Goal: Task Accomplishment & Management: Use online tool/utility

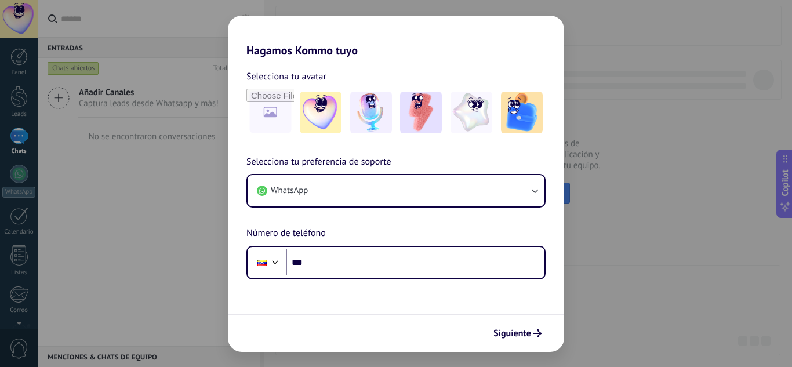
click at [512, 343] on div "Siguiente" at bounding box center [396, 333] width 336 height 38
click at [512, 334] on span "Siguiente" at bounding box center [512, 333] width 38 height 8
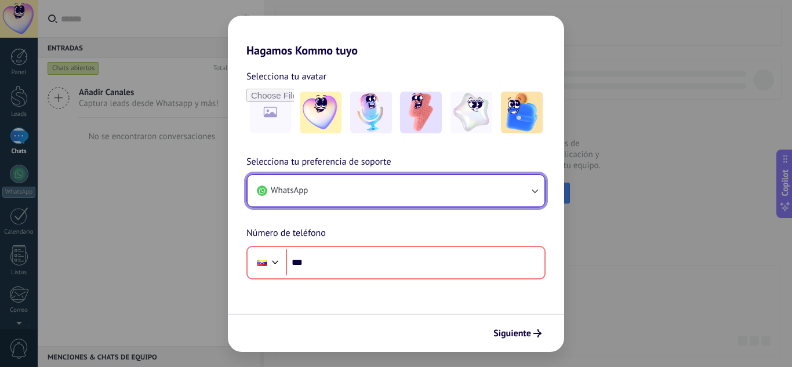
click at [431, 195] on button "WhatsApp" at bounding box center [396, 190] width 297 height 31
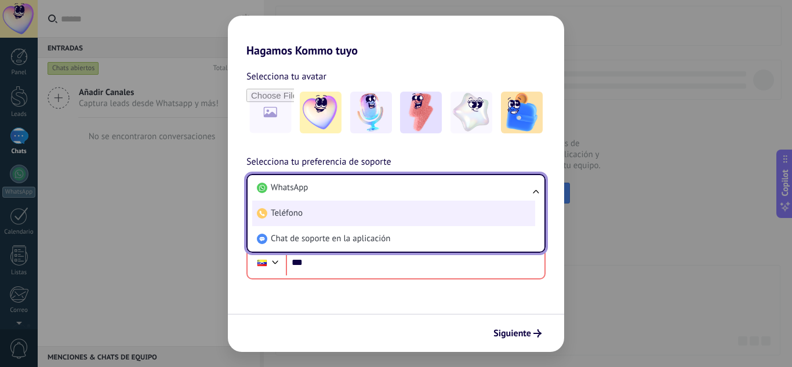
click at [315, 213] on li "Teléfono" at bounding box center [393, 214] width 283 height 26
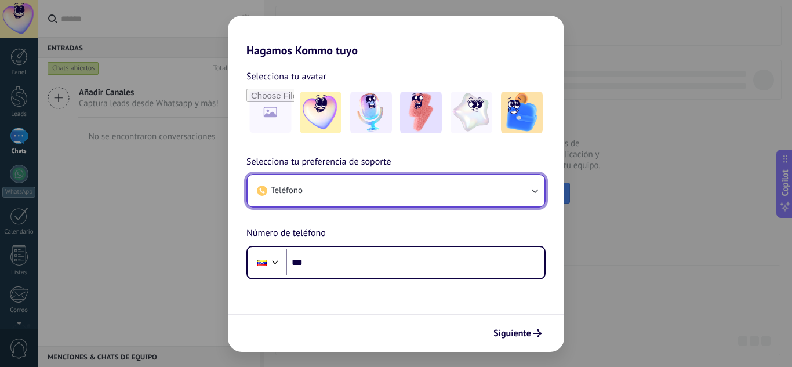
click at [408, 192] on button "Teléfono" at bounding box center [396, 190] width 297 height 31
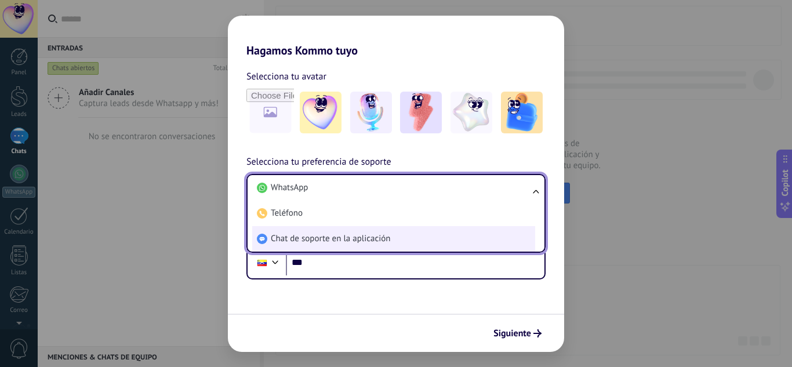
click at [318, 232] on li "Chat de soporte en la aplicación" at bounding box center [393, 239] width 283 height 26
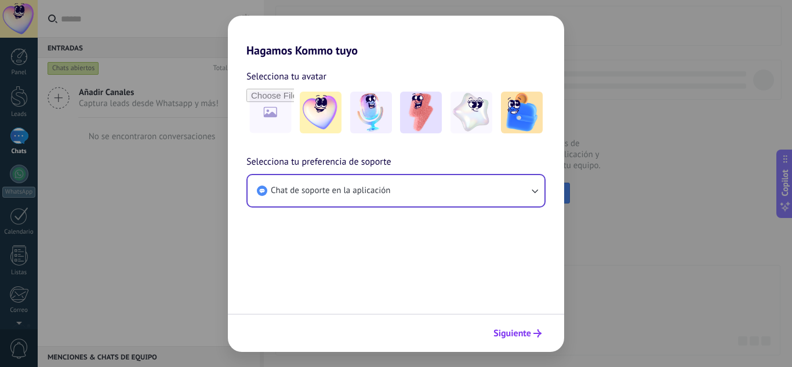
click at [516, 327] on button "Siguiente" at bounding box center [517, 333] width 59 height 20
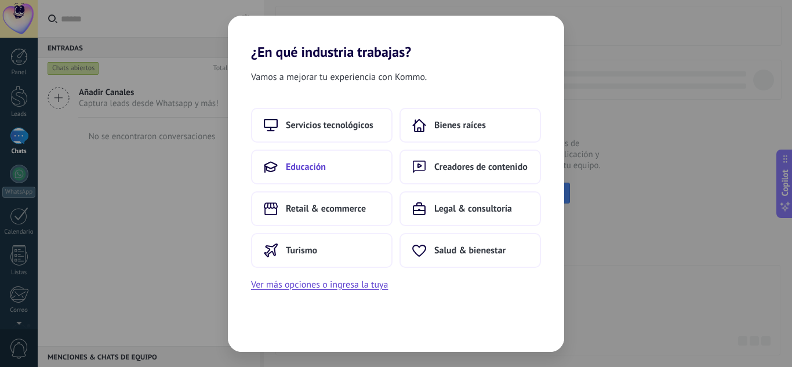
click at [332, 172] on button "Educación" at bounding box center [321, 167] width 141 height 35
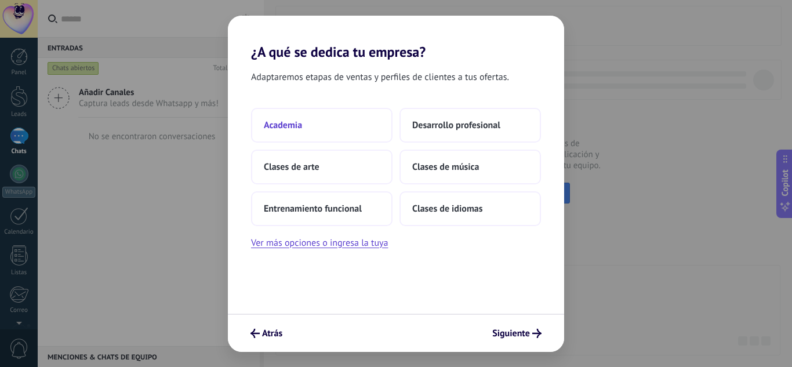
click at [346, 125] on button "Academia" at bounding box center [321, 125] width 141 height 35
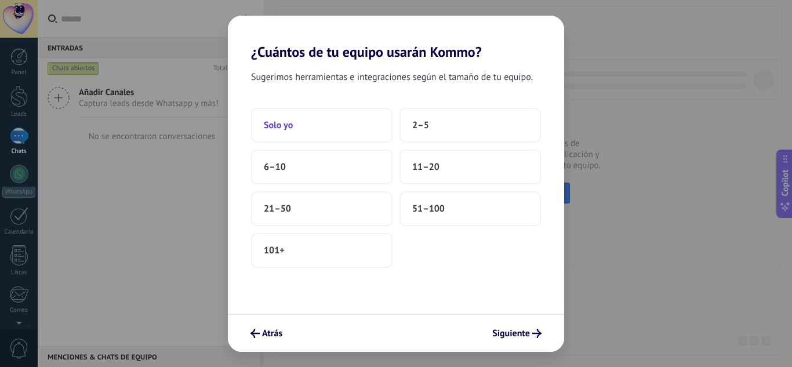
click at [339, 132] on button "Solo yo" at bounding box center [321, 125] width 141 height 35
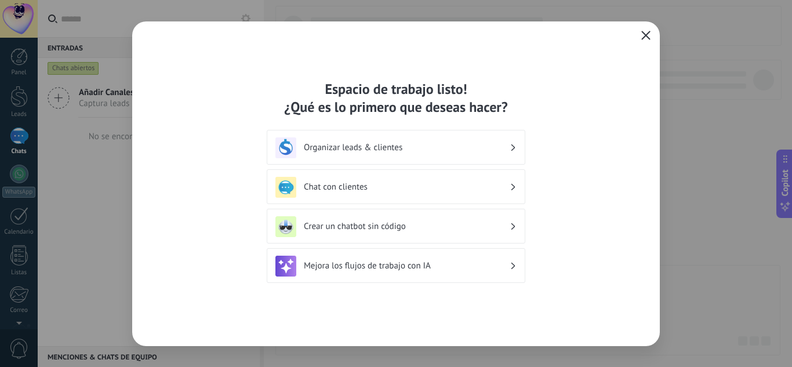
click at [647, 30] on button "button" at bounding box center [645, 36] width 15 height 16
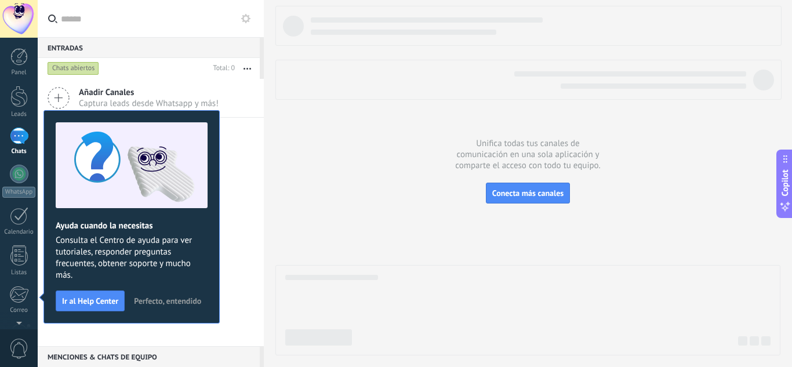
click at [361, 195] on div at bounding box center [527, 181] width 505 height 350
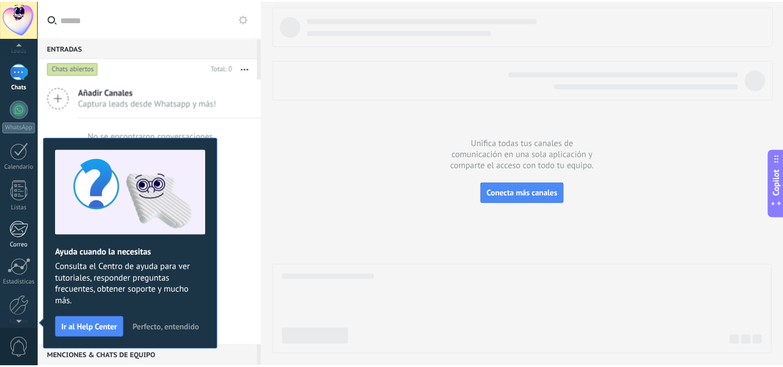
scroll to position [115, 0]
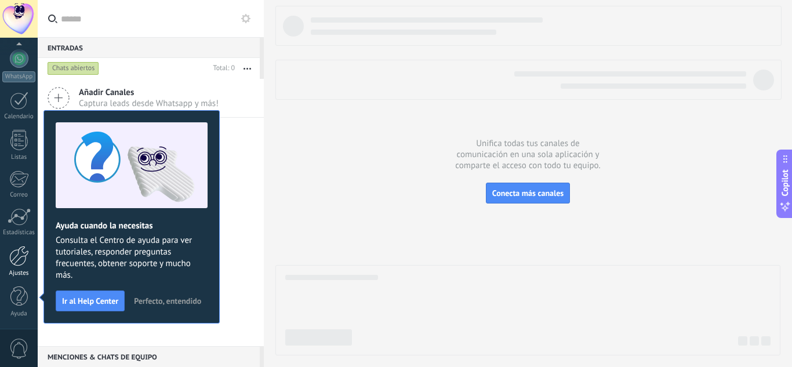
click at [17, 257] on div at bounding box center [19, 256] width 20 height 20
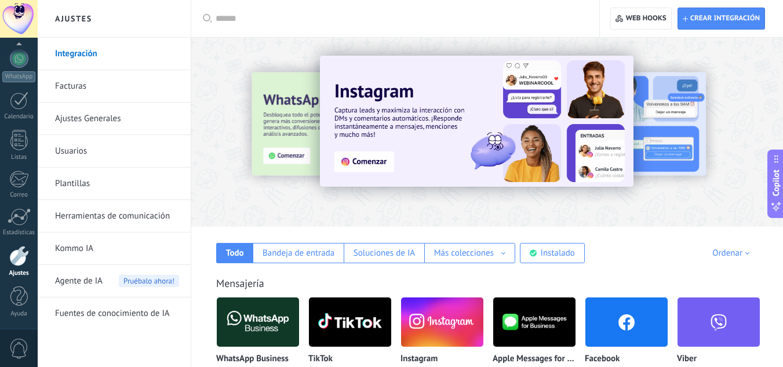
click at [145, 219] on link "Herramientas de comunicación" at bounding box center [117, 216] width 124 height 32
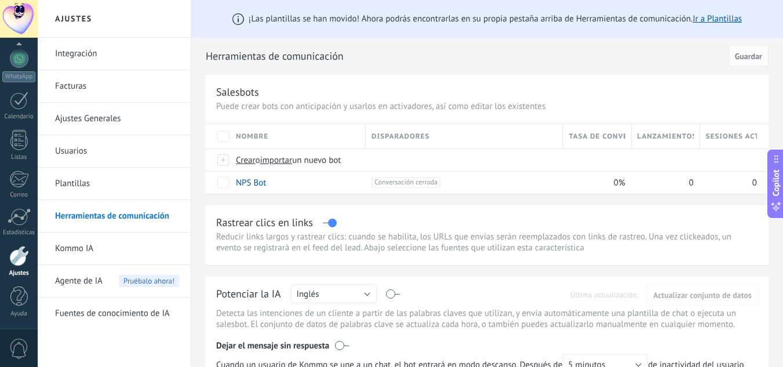
click at [114, 60] on link "Integración" at bounding box center [117, 54] width 124 height 32
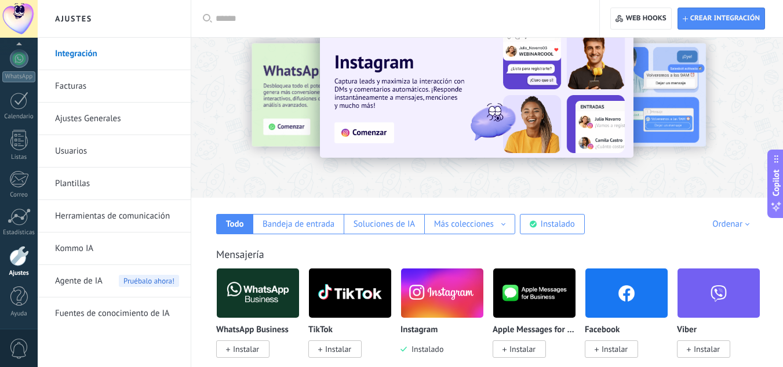
scroll to position [58, 0]
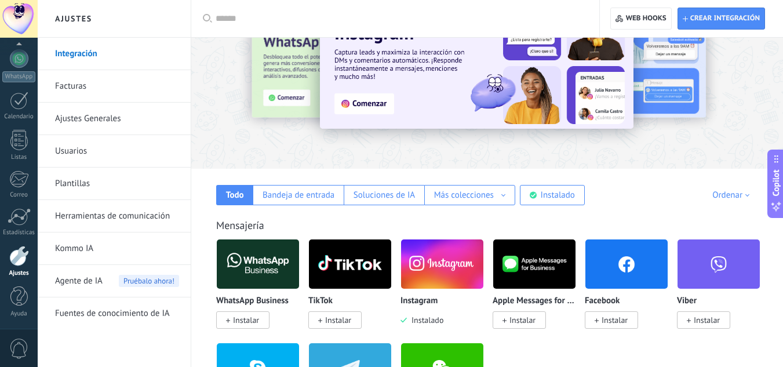
click at [424, 287] on img at bounding box center [442, 264] width 82 height 56
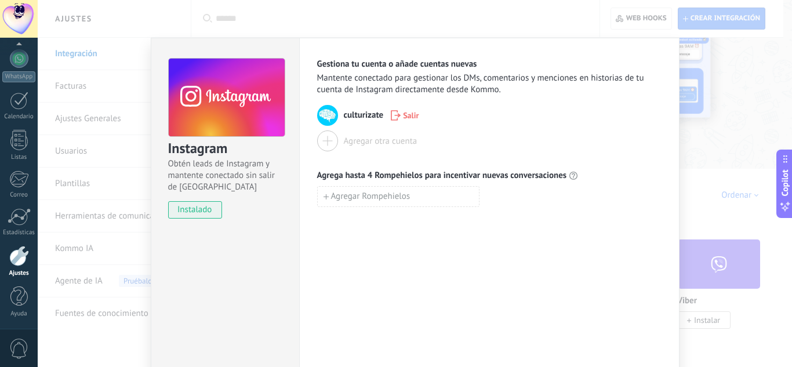
click at [710, 155] on div "Instagram Obtén leads de Instagram y mantente conectado sin salir de Kommo inst…" at bounding box center [415, 183] width 754 height 367
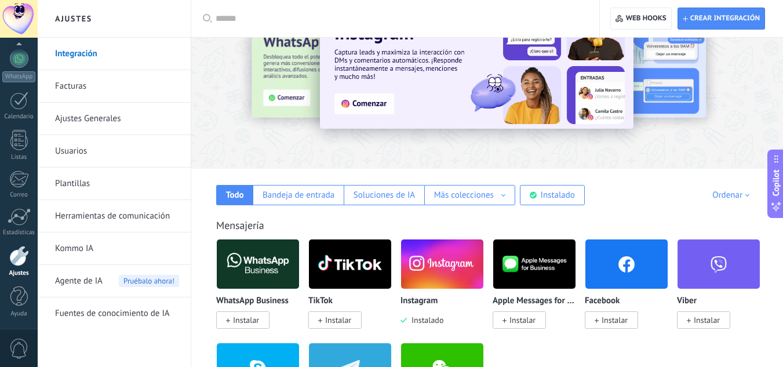
scroll to position [0, 0]
